Goal: Task Accomplishment & Management: Manage account settings

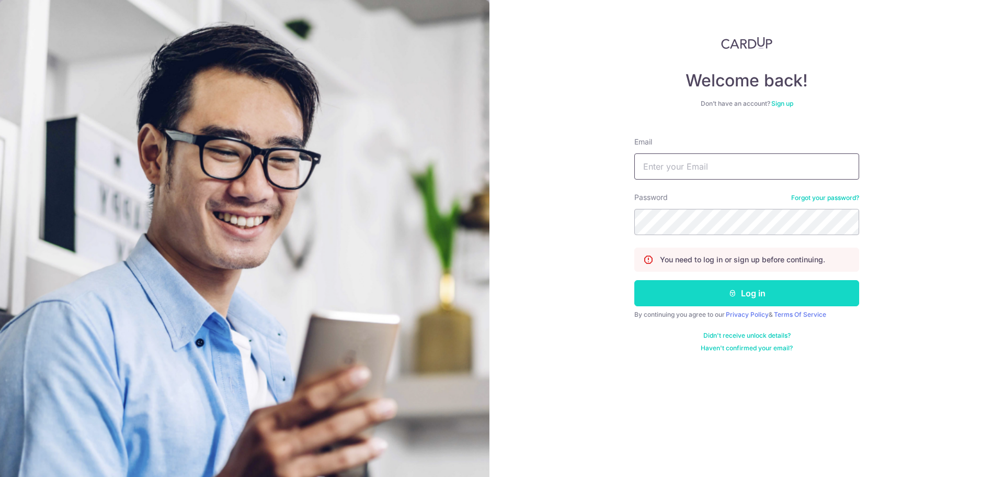
type input "[EMAIL_ADDRESS][DOMAIN_NAME]"
click at [755, 291] on button "Log in" at bounding box center [746, 293] width 225 height 26
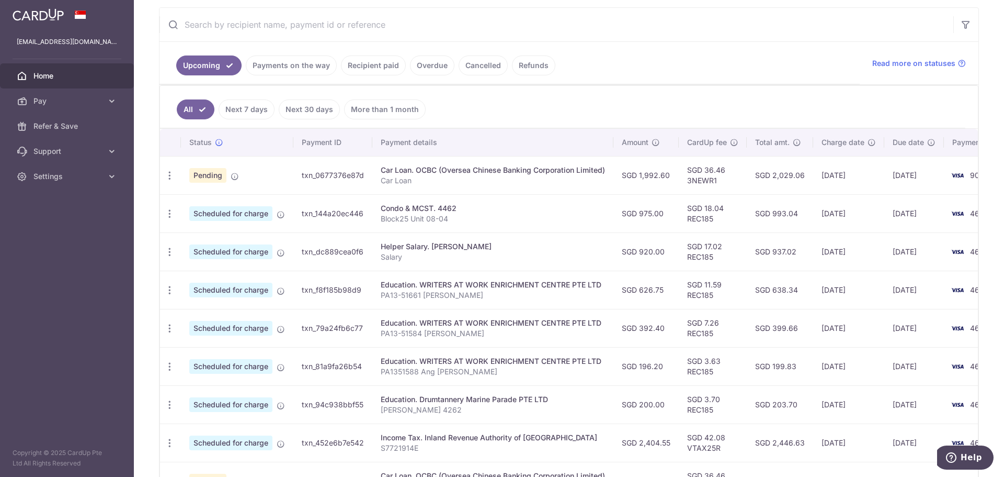
scroll to position [209, 0]
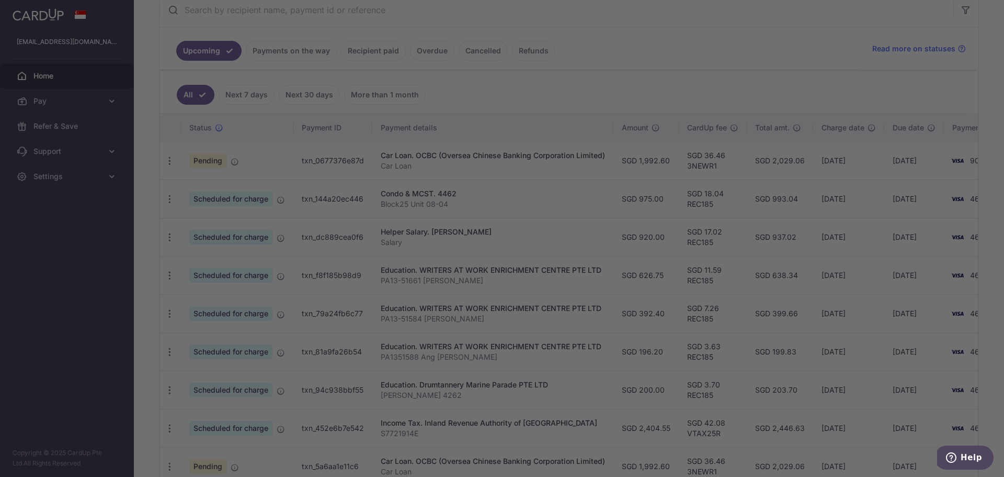
click at [167, 160] on div at bounding box center [507, 240] width 1014 height 481
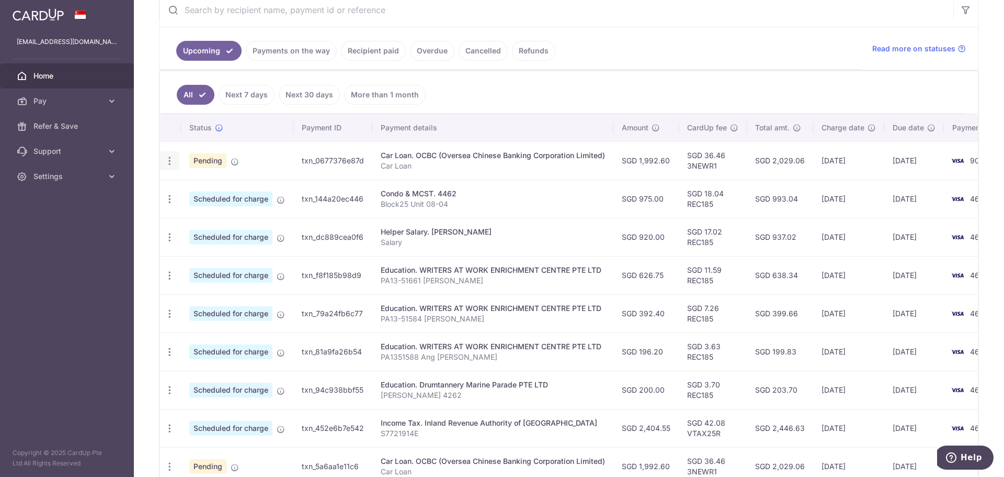
click at [170, 160] on icon "button" at bounding box center [169, 160] width 11 height 11
click at [227, 210] on span "Cancel payment" at bounding box center [225, 215] width 70 height 13
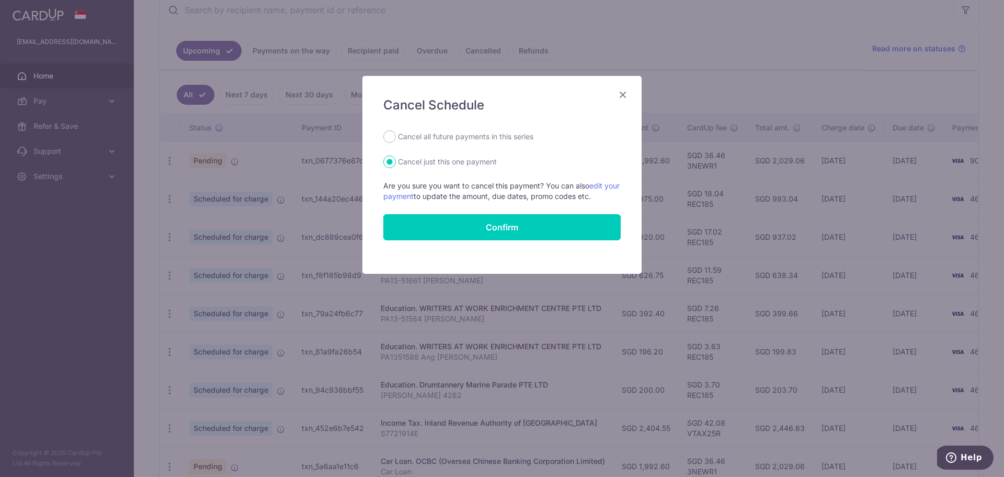
click at [462, 135] on label "Cancel all future payments in this series" at bounding box center [465, 136] width 135 height 13
click at [396, 135] on input "Cancel all future payments in this series" at bounding box center [389, 136] width 13 height 13
radio input "true"
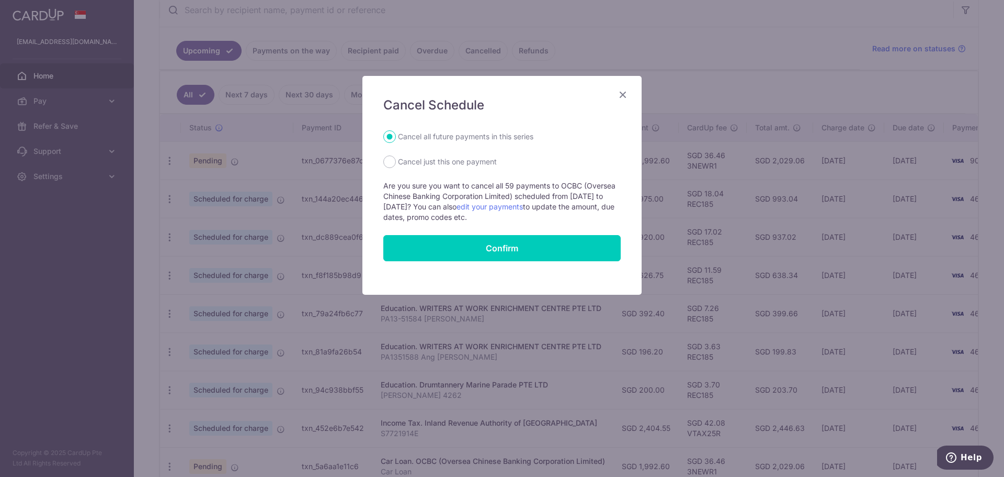
click at [623, 98] on icon "Close" at bounding box center [623, 94] width 13 height 13
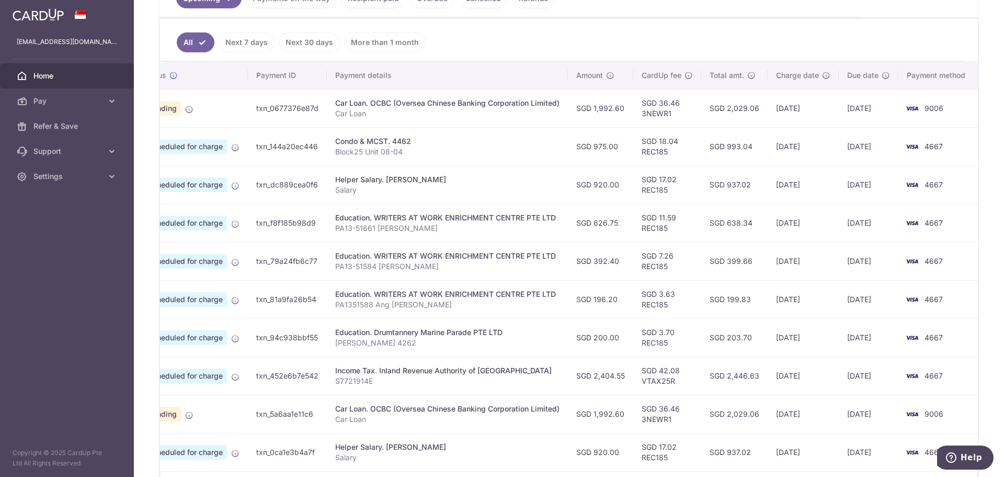
scroll to position [0, 0]
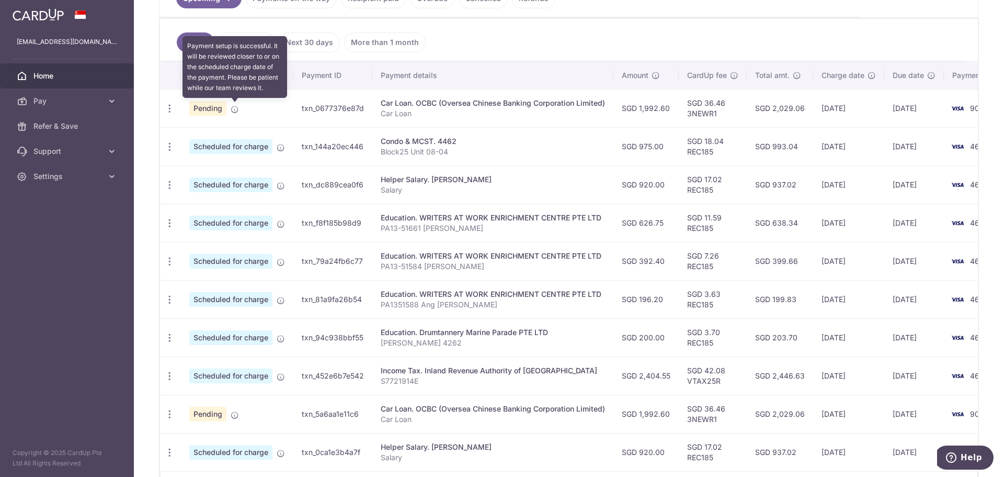
click at [235, 110] on icon at bounding box center [235, 109] width 8 height 8
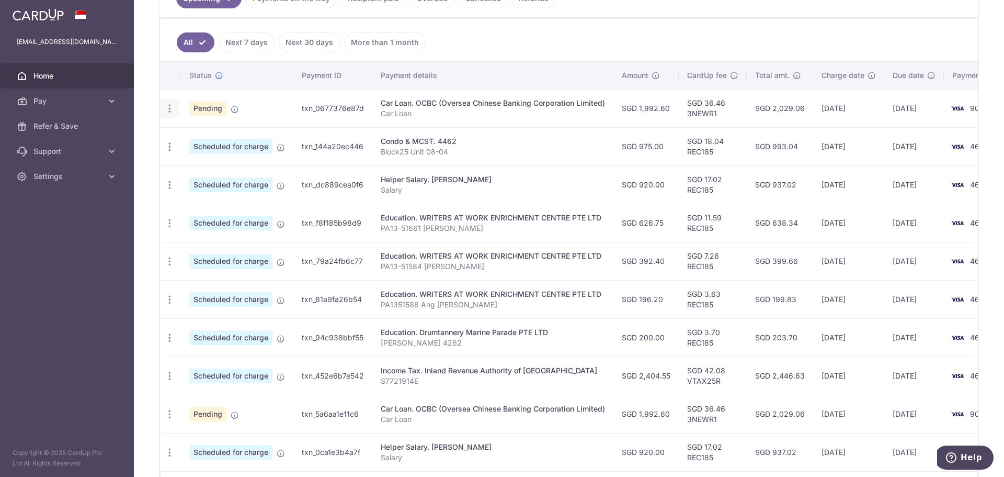
click at [173, 107] on icon "button" at bounding box center [169, 108] width 11 height 11
click at [199, 133] on span "Update payment" at bounding box center [225, 137] width 71 height 13
radio input "true"
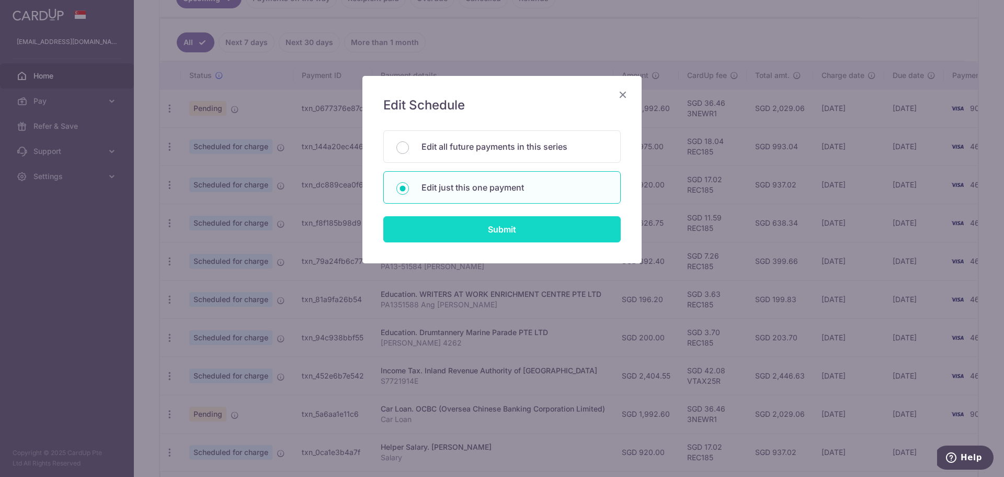
click at [495, 229] on input "Submit" at bounding box center [501, 229] width 237 height 26
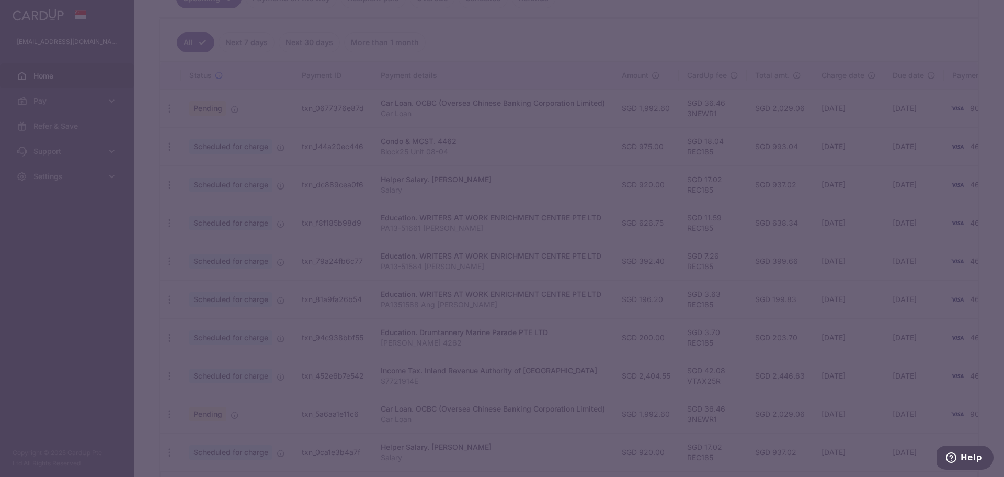
type input "3NEWR1"
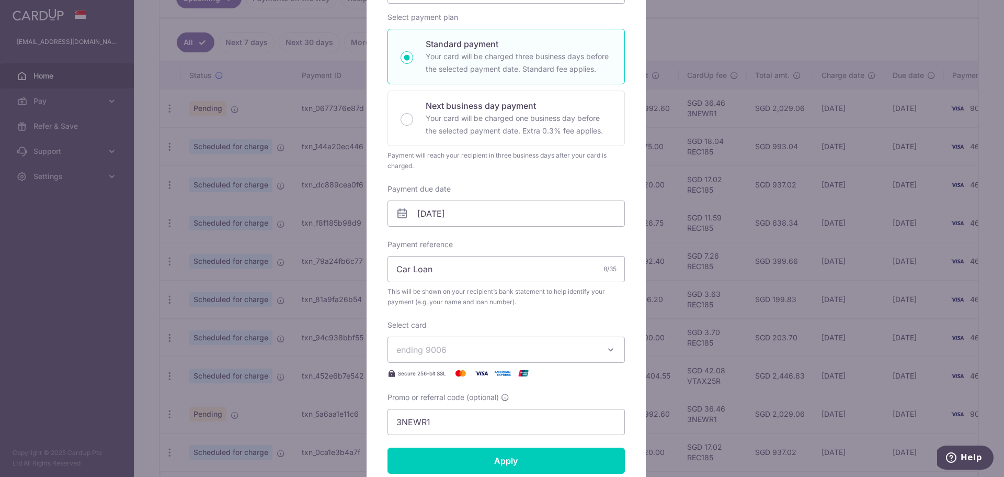
scroll to position [262, 0]
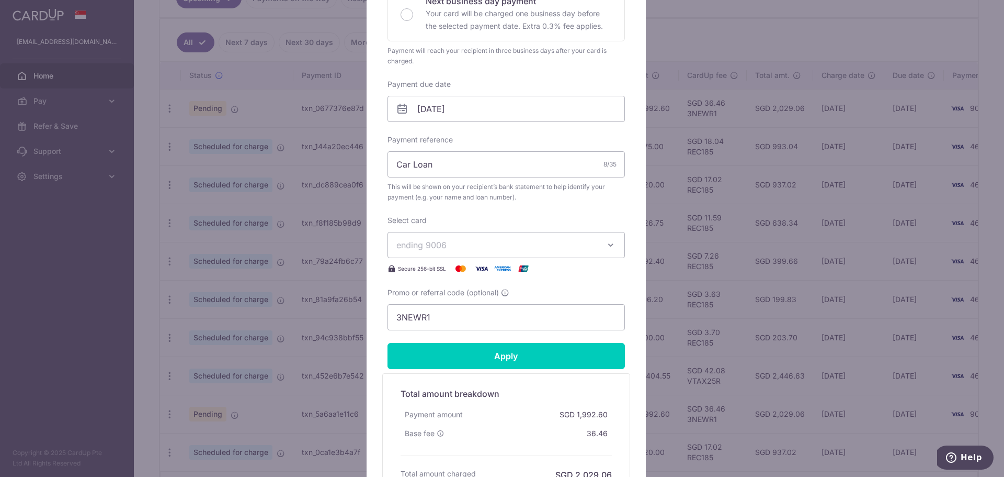
click at [591, 246] on span "ending 9006" at bounding box center [496, 245] width 201 height 13
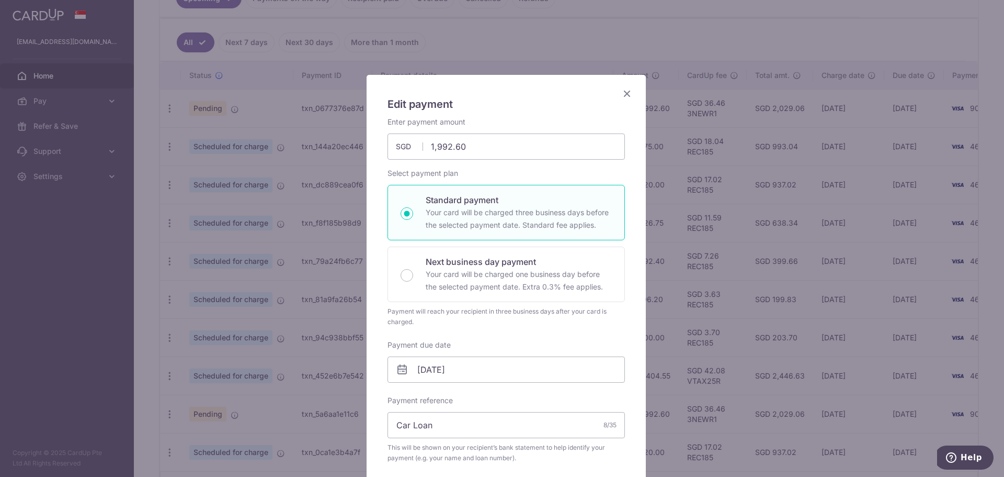
scroll to position [0, 0]
click at [625, 94] on icon "Close" at bounding box center [627, 94] width 13 height 13
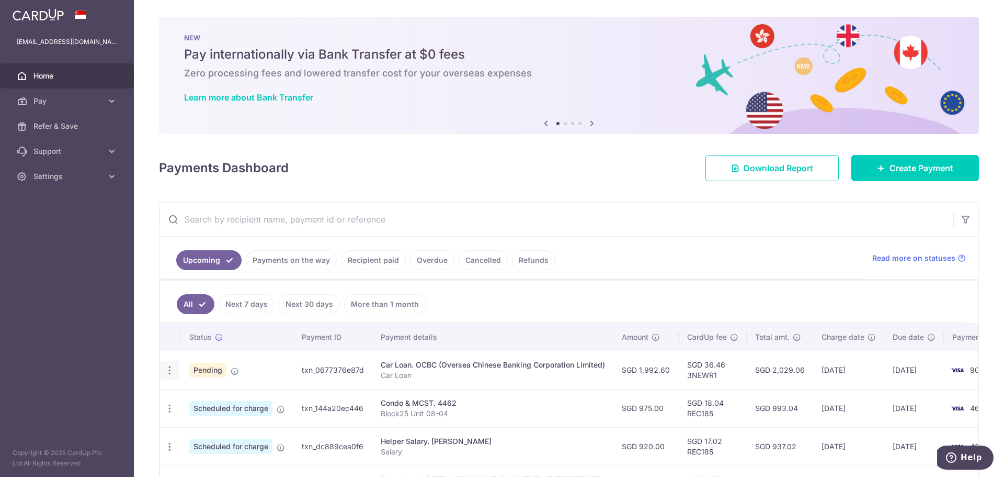
click at [167, 368] on icon "button" at bounding box center [169, 370] width 11 height 11
click at [232, 425] on span "Cancel payment" at bounding box center [225, 424] width 70 height 13
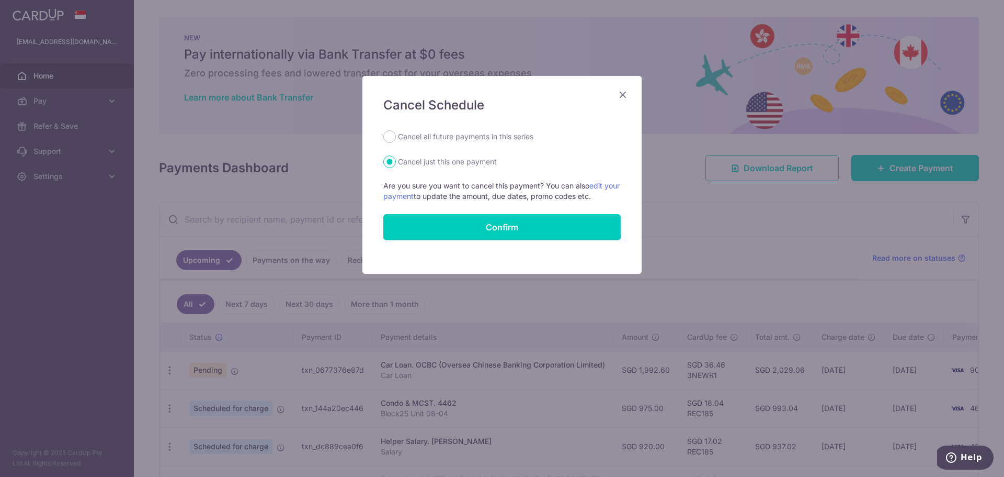
click at [414, 130] on label "Cancel all future payments in this series" at bounding box center [465, 136] width 135 height 13
click at [396, 130] on input "Cancel all future payments in this series" at bounding box center [389, 136] width 13 height 13
radio input "true"
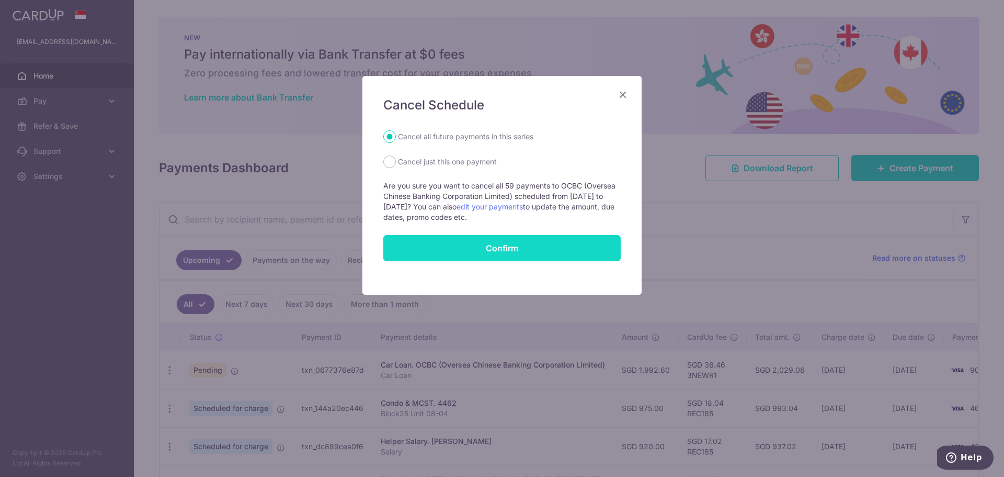
click at [505, 246] on button "Confirm" at bounding box center [501, 248] width 237 height 26
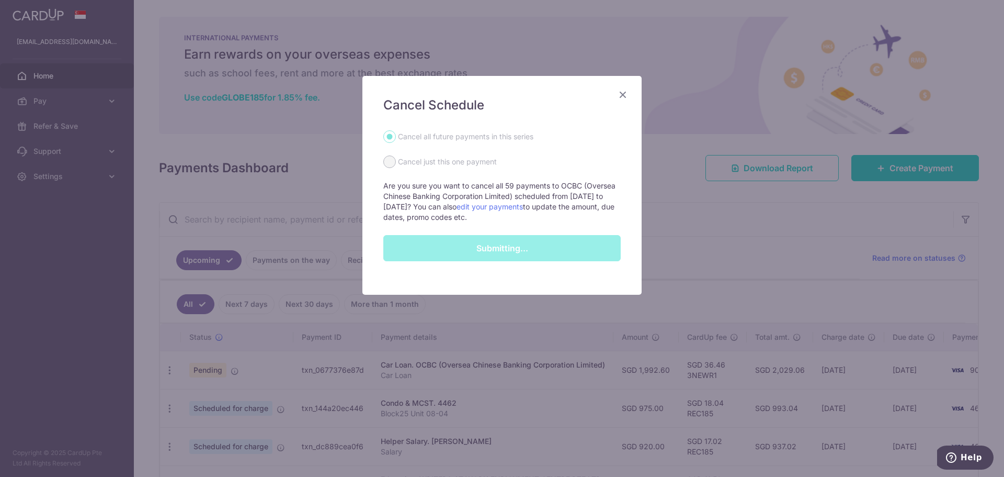
click at [591, 112] on h5 "Cancel Schedule" at bounding box center [501, 105] width 237 height 17
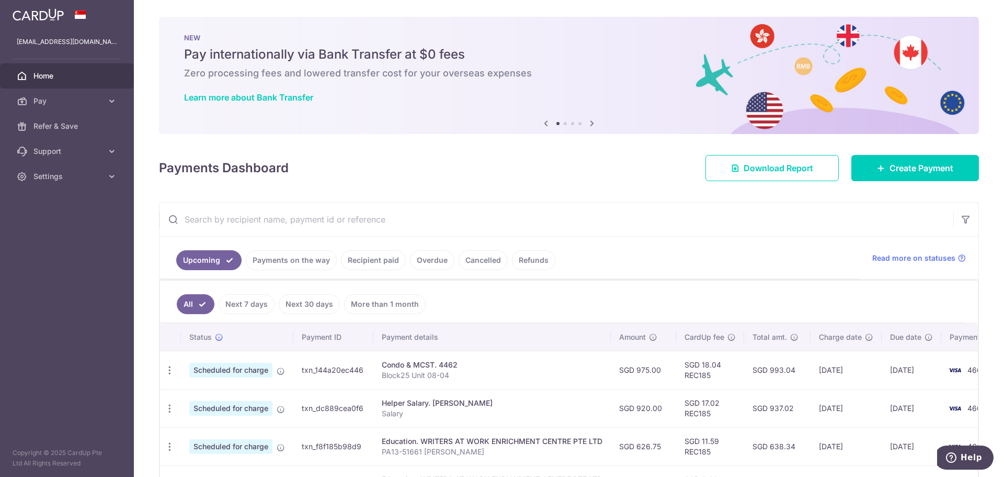
click at [593, 129] on icon at bounding box center [592, 123] width 13 height 13
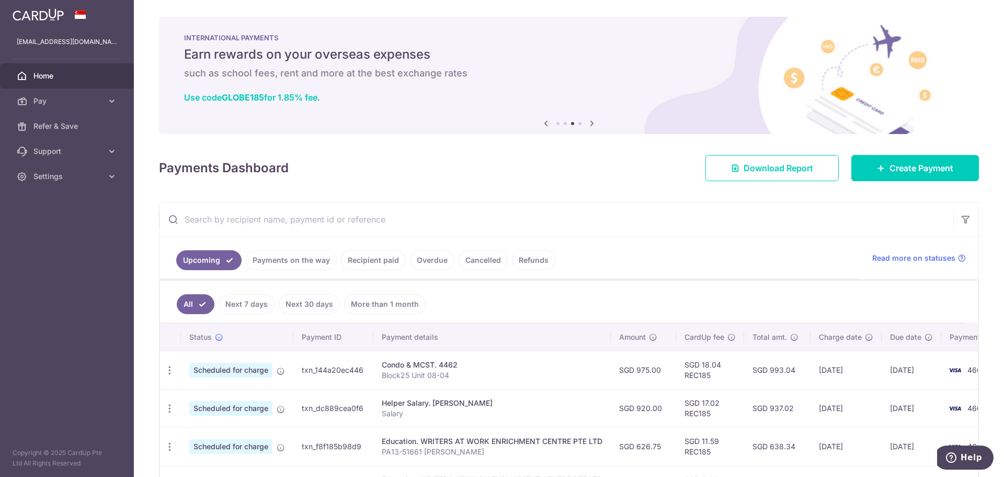
click at [588, 119] on icon at bounding box center [592, 123] width 13 height 13
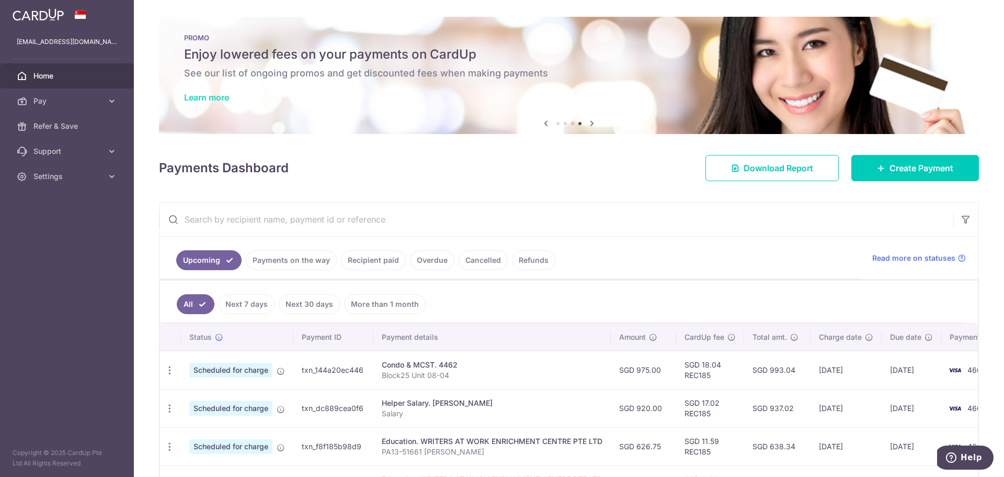
click at [218, 95] on link "Learn more" at bounding box center [206, 97] width 45 height 10
